Goal: Find contact information: Find contact information

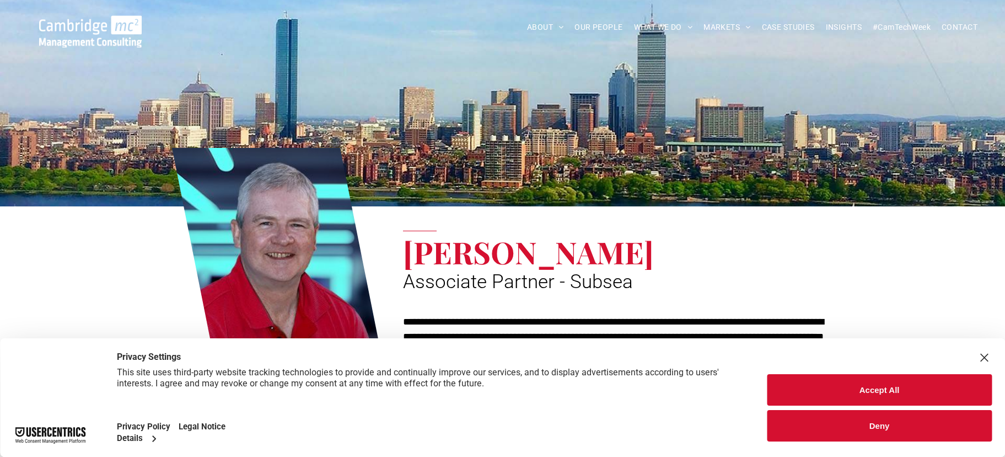
click at [893, 386] on button "Accept All" at bounding box center [879, 389] width 225 height 31
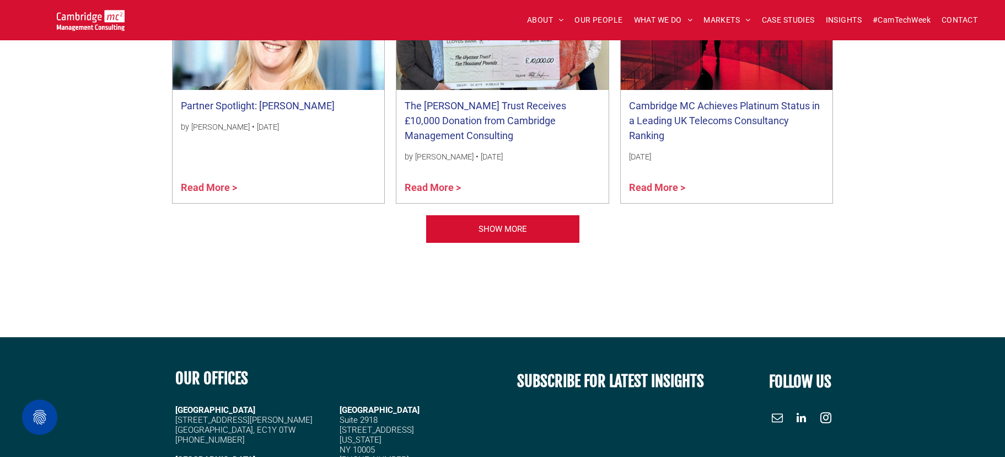
scroll to position [1103, 0]
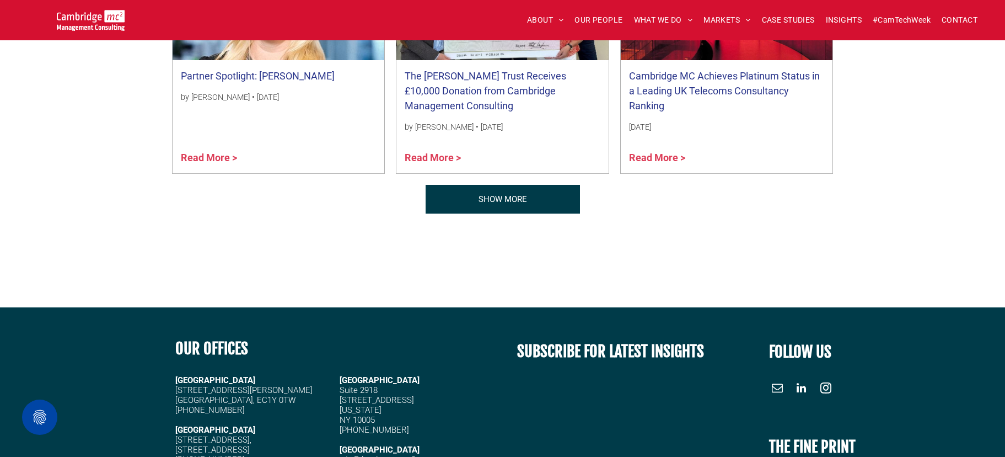
click at [520, 202] on span "SHOW MORE" at bounding box center [503, 199] width 49 height 28
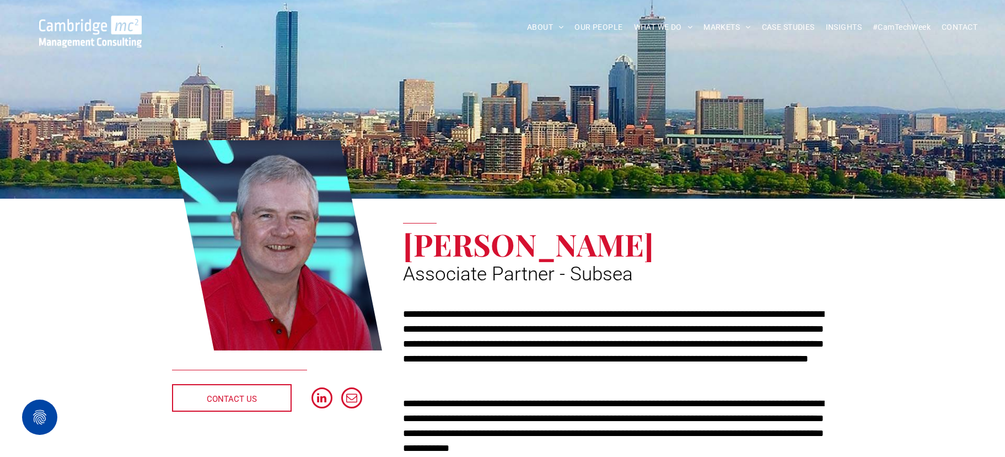
scroll to position [0, 0]
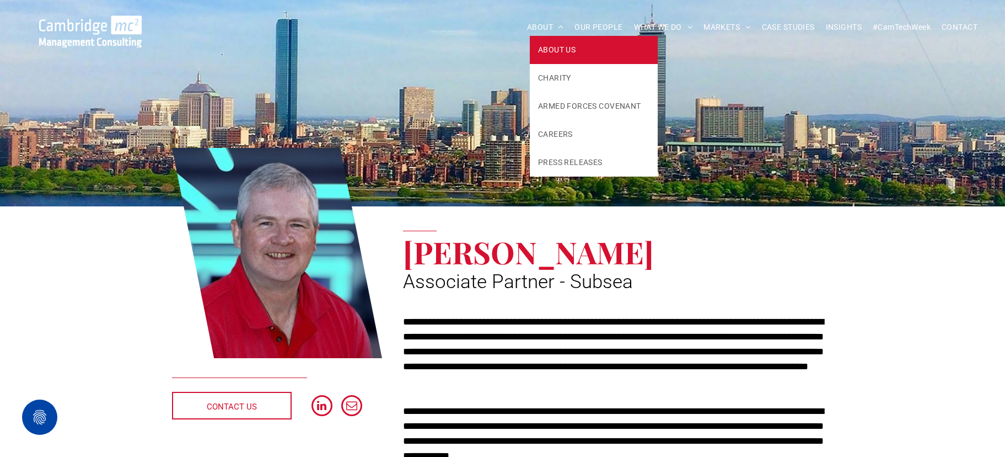
click at [543, 44] on span "ABOUT US" at bounding box center [557, 50] width 38 height 12
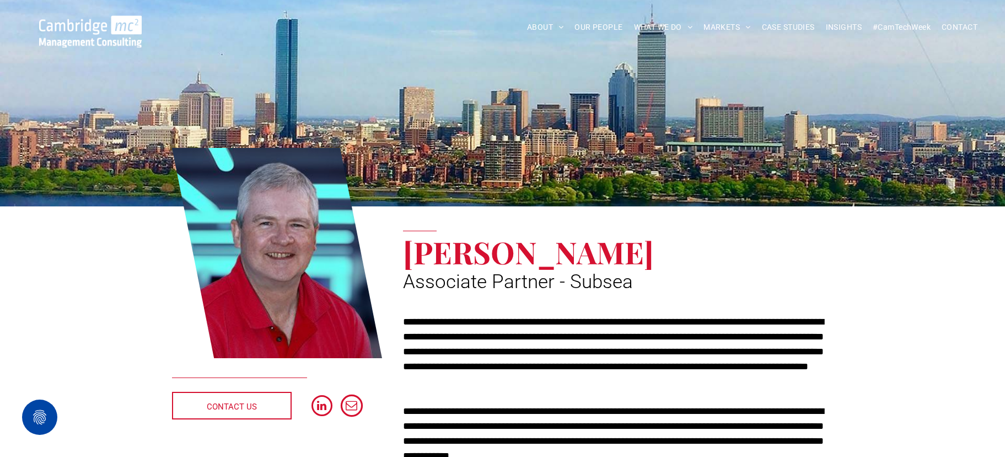
click at [356, 406] on span "email" at bounding box center [352, 405] width 22 height 22
